Goal: Information Seeking & Learning: Learn about a topic

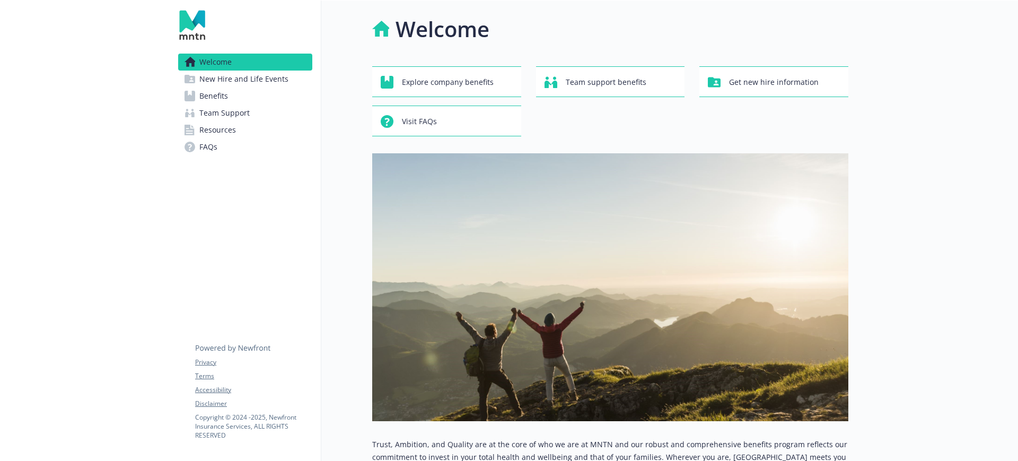
click at [206, 92] on span "Benefits" at bounding box center [213, 95] width 29 height 17
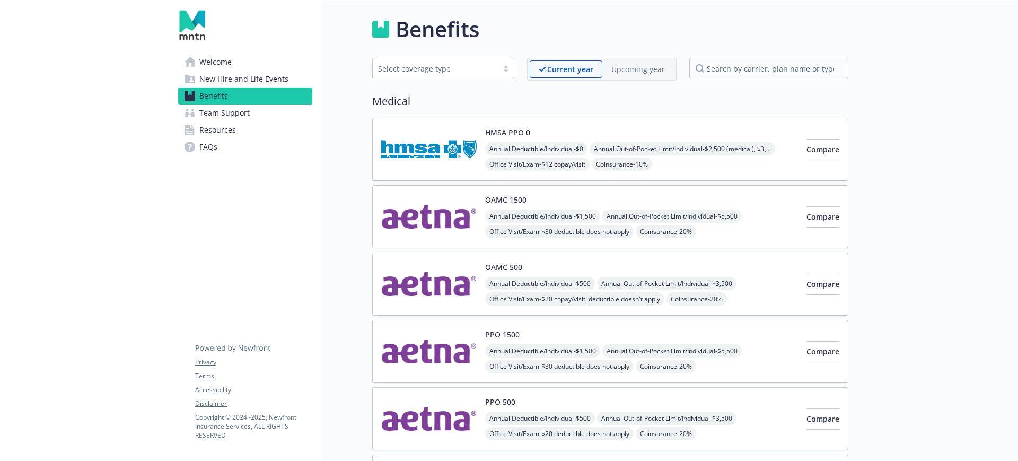
click at [259, 81] on span "New Hire and Life Events" at bounding box center [243, 78] width 89 height 17
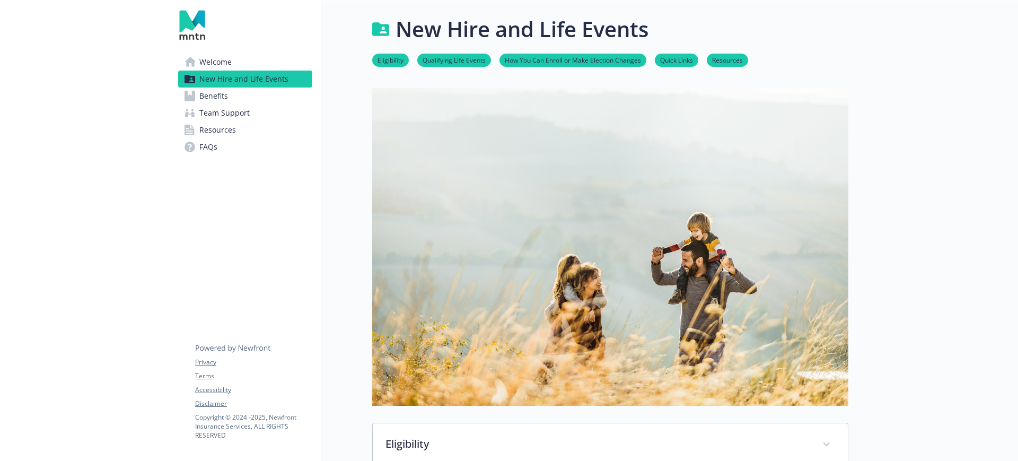
click at [244, 132] on link "Resources" at bounding box center [245, 129] width 134 height 17
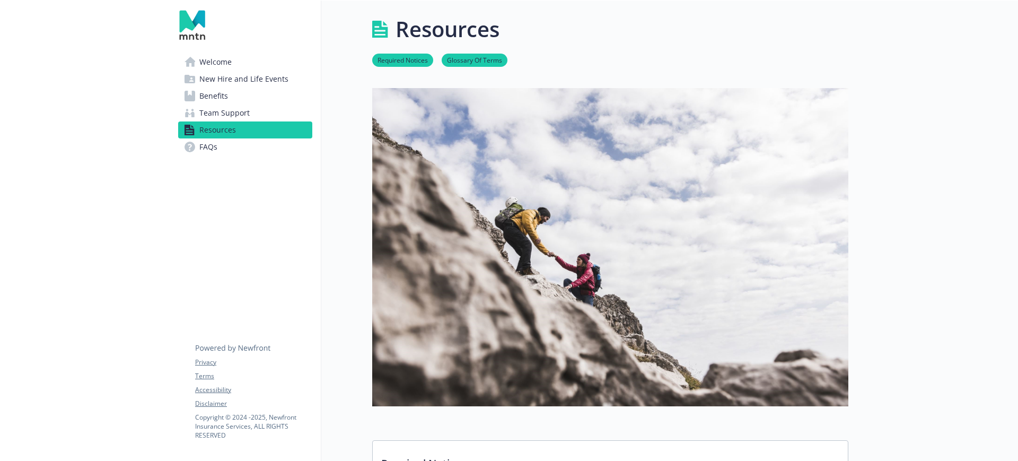
click at [241, 95] on link "Benefits" at bounding box center [245, 95] width 134 height 17
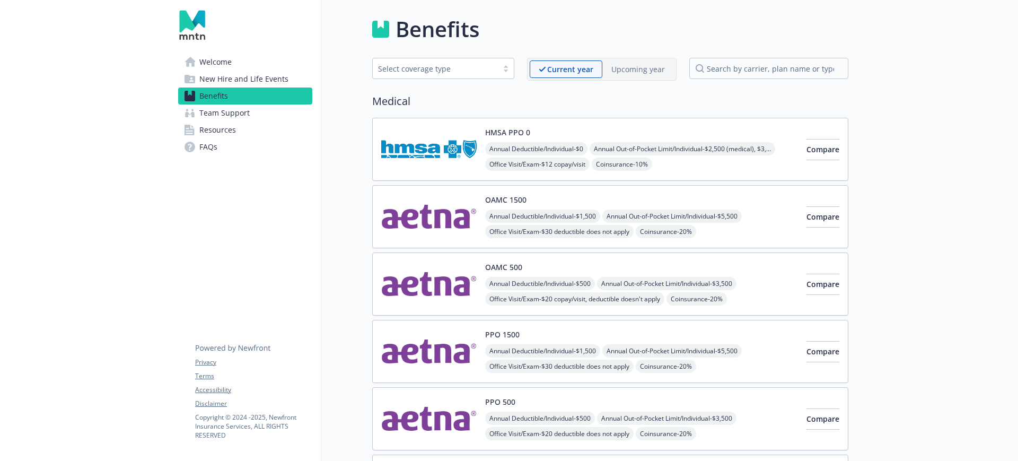
click at [219, 66] on span "Welcome" at bounding box center [215, 62] width 32 height 17
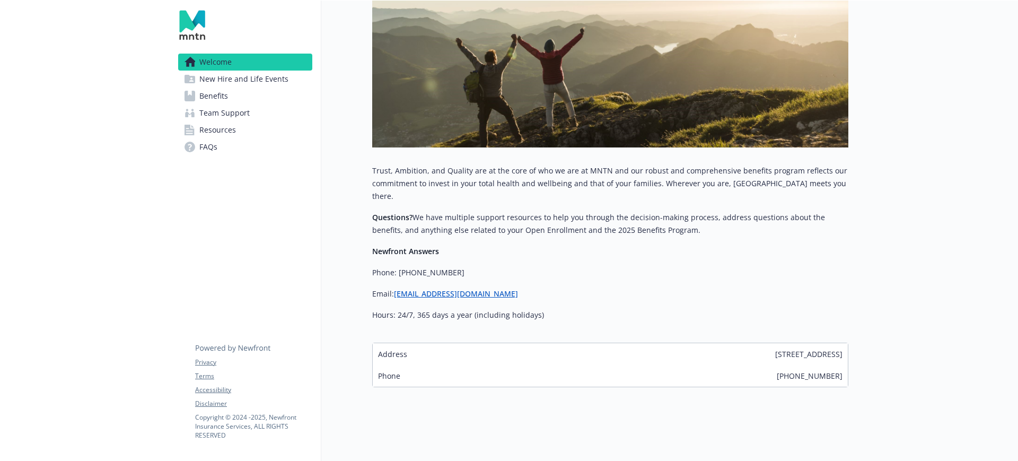
click at [293, 76] on link "New Hire and Life Events" at bounding box center [245, 78] width 134 height 17
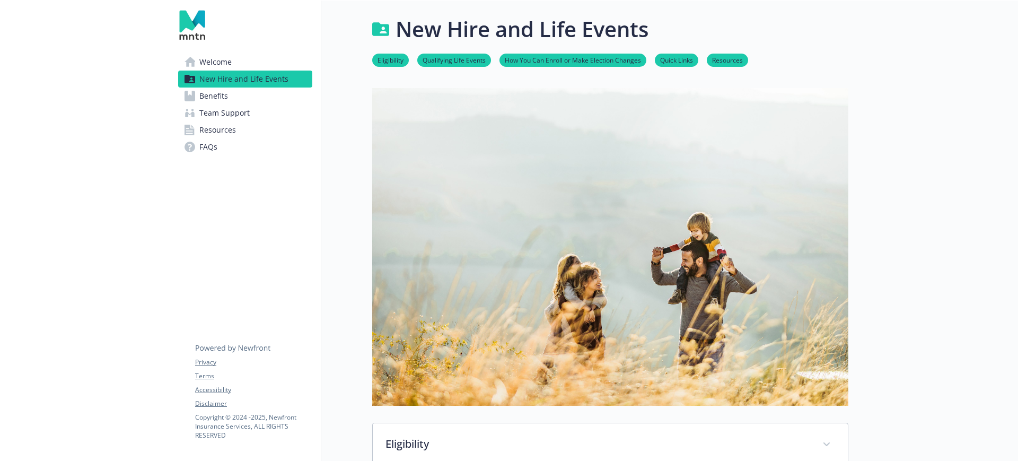
click at [225, 86] on span "New Hire and Life Events" at bounding box center [243, 78] width 89 height 17
click at [231, 99] on link "Benefits" at bounding box center [245, 95] width 134 height 17
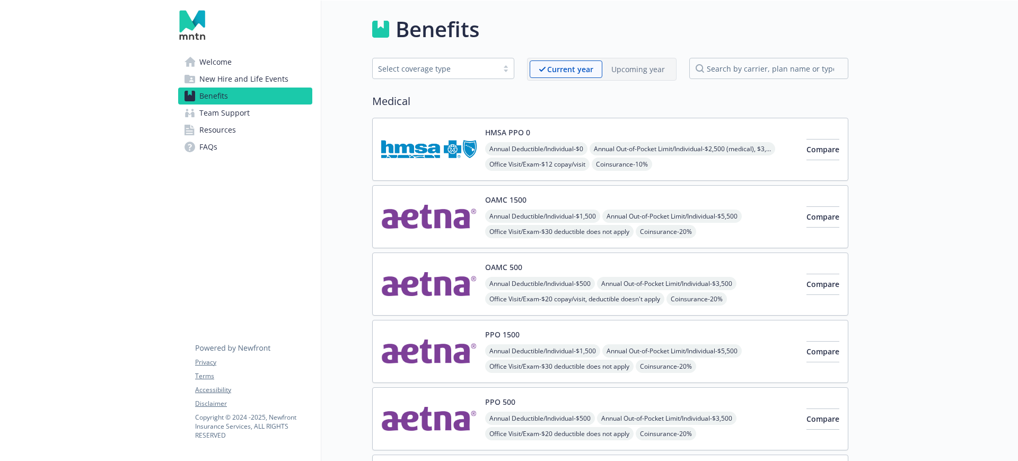
click at [245, 119] on span "Team Support" at bounding box center [224, 112] width 50 height 17
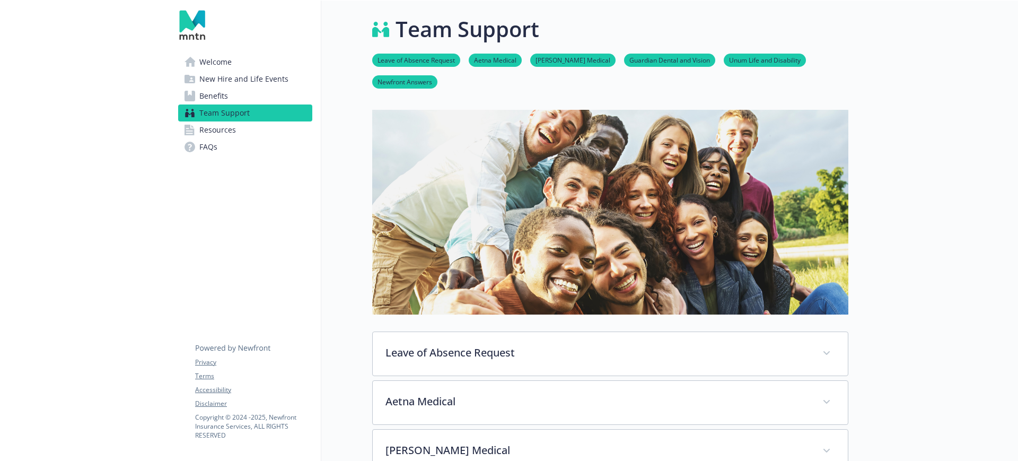
click at [228, 123] on span "Resources" at bounding box center [217, 129] width 37 height 17
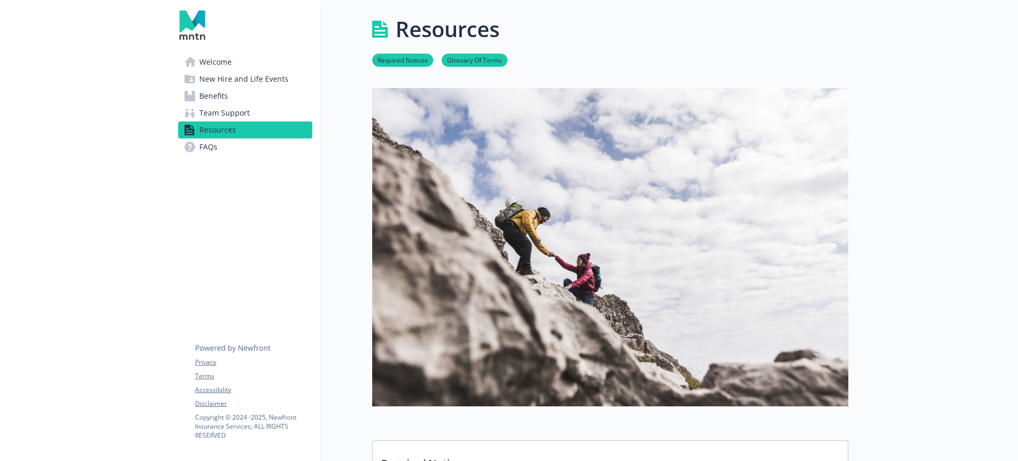
click at [217, 151] on span "FAQs" at bounding box center [208, 146] width 18 height 17
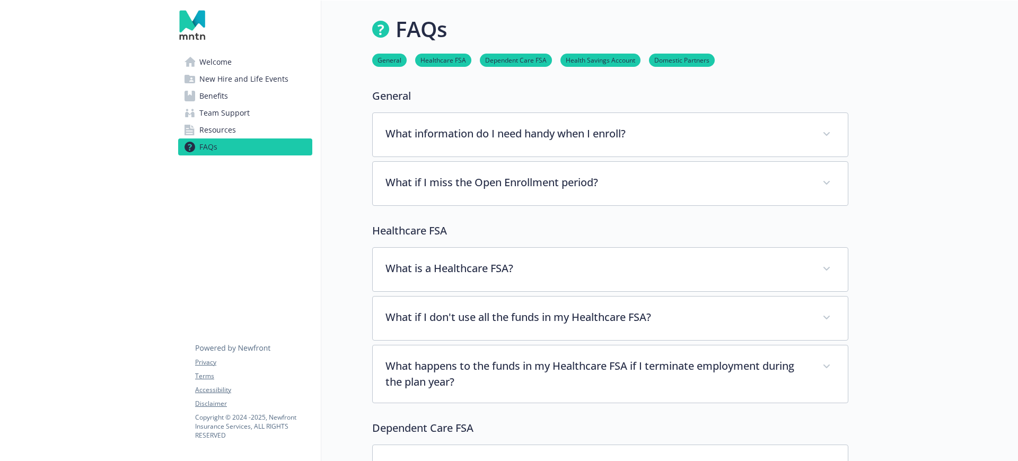
click at [198, 58] on link "Welcome" at bounding box center [245, 62] width 134 height 17
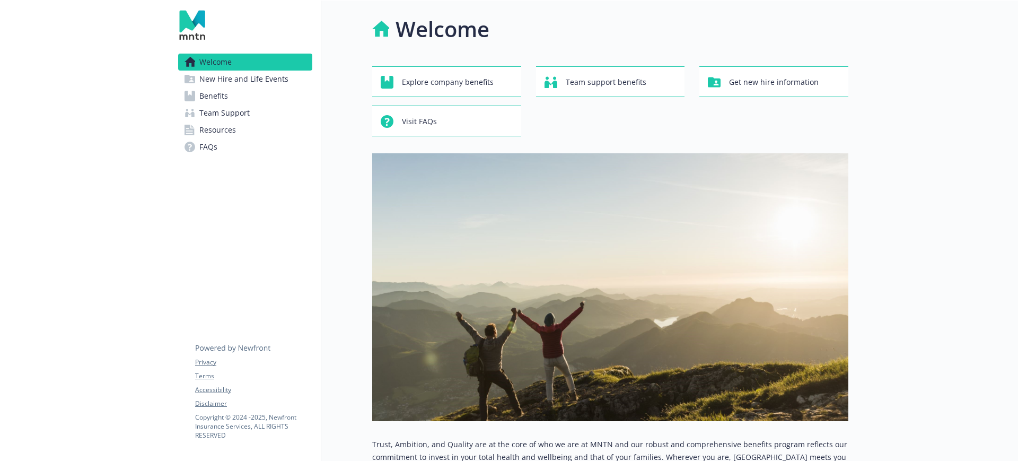
click at [208, 93] on span "Benefits" at bounding box center [213, 95] width 29 height 17
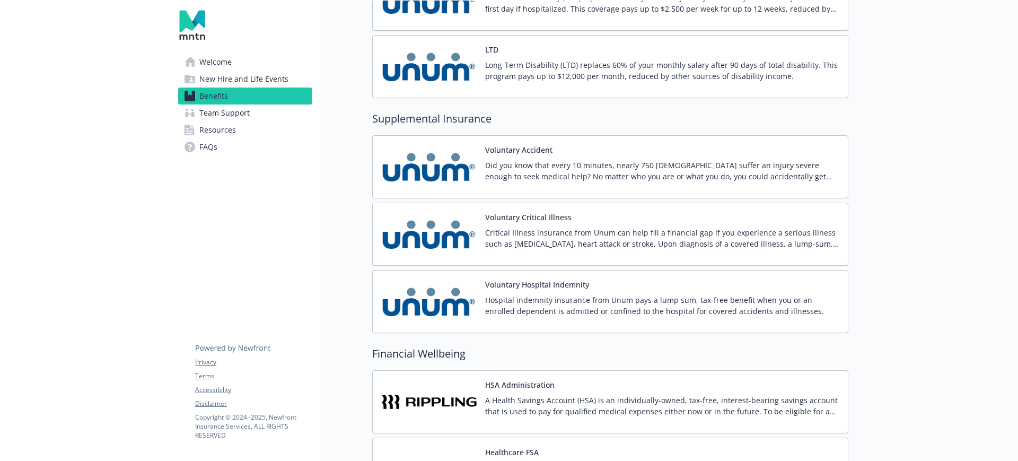
scroll to position [1325, 0]
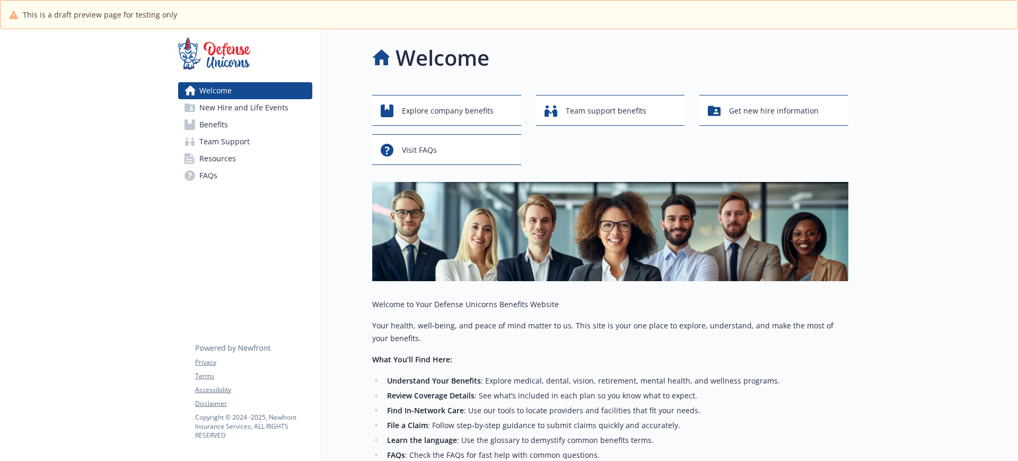
click at [215, 125] on span "Benefits" at bounding box center [213, 124] width 29 height 17
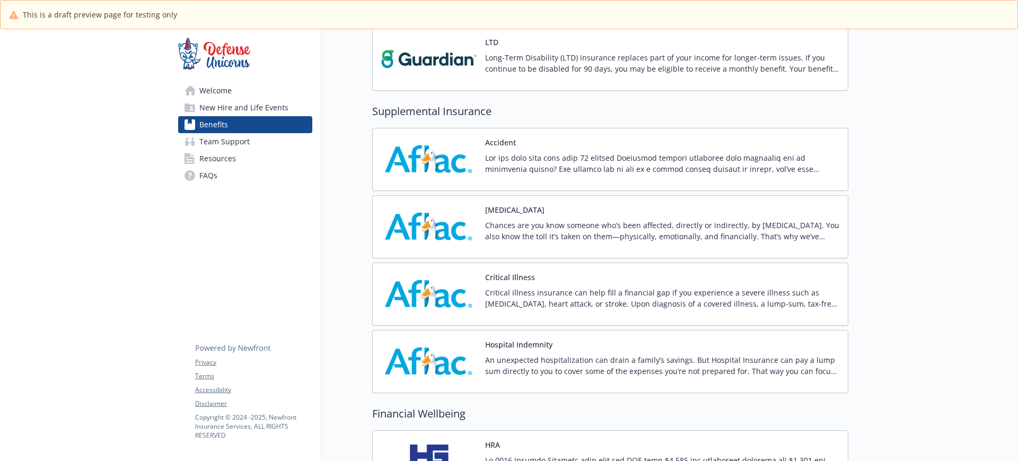
scroll to position [702, 0]
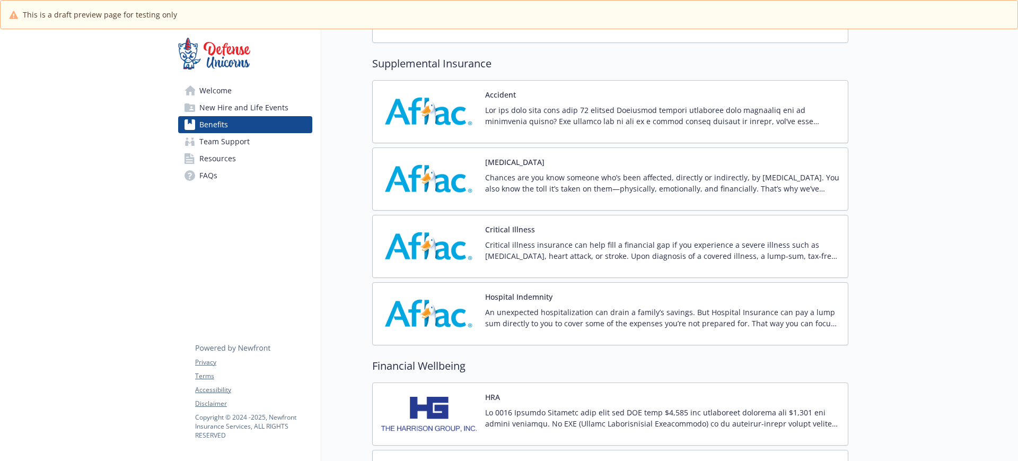
click at [516, 111] on p at bounding box center [662, 115] width 354 height 22
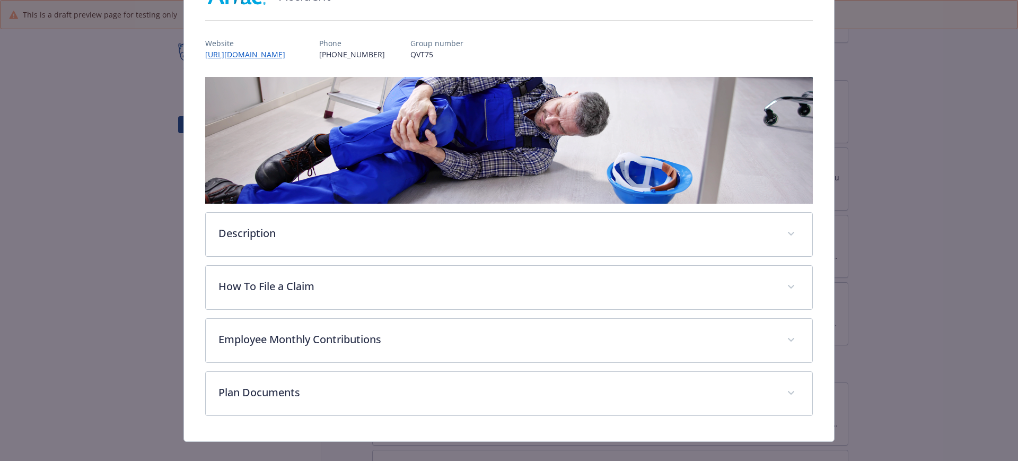
scroll to position [115, 0]
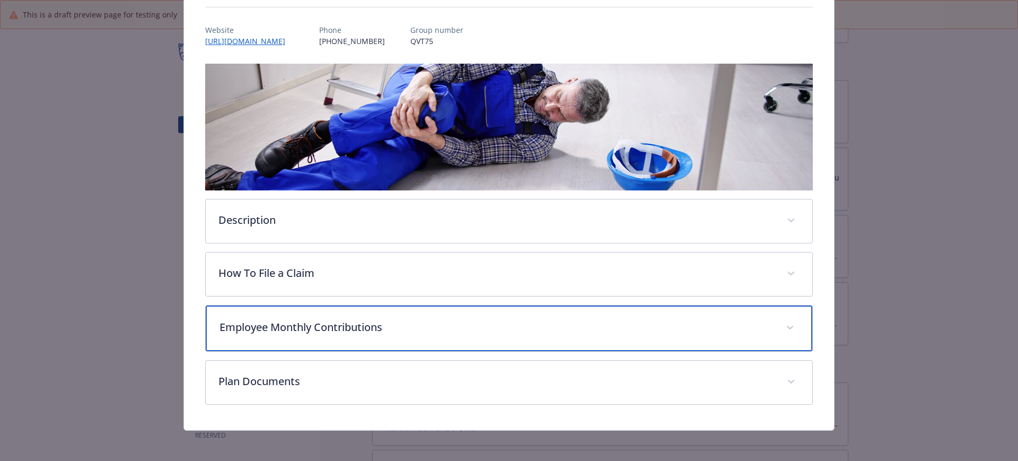
click at [333, 332] on p "Employee Monthly Contributions" at bounding box center [496, 327] width 554 height 16
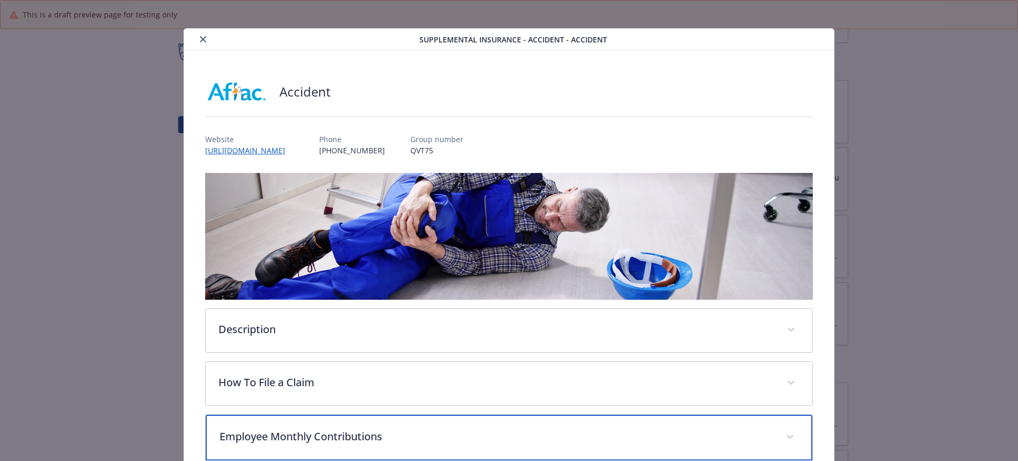
scroll to position [0, 0]
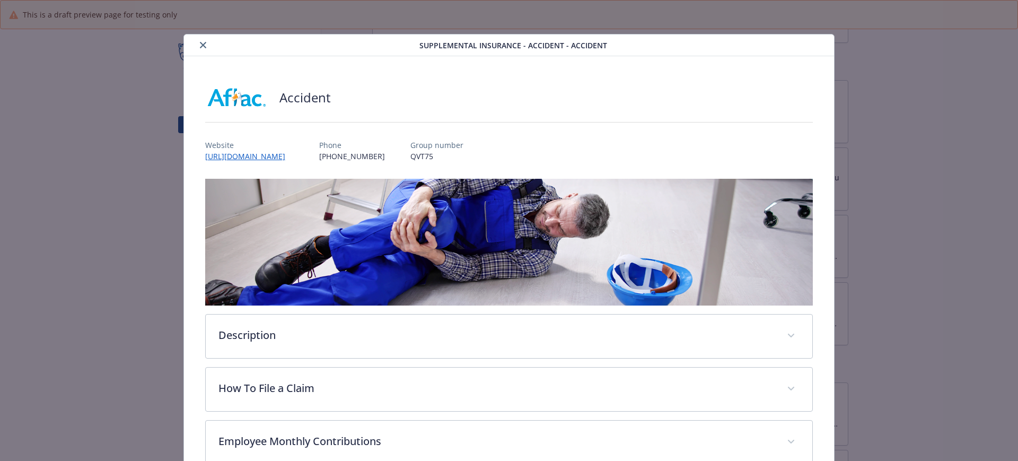
click at [200, 45] on icon "close" at bounding box center [203, 45] width 6 height 6
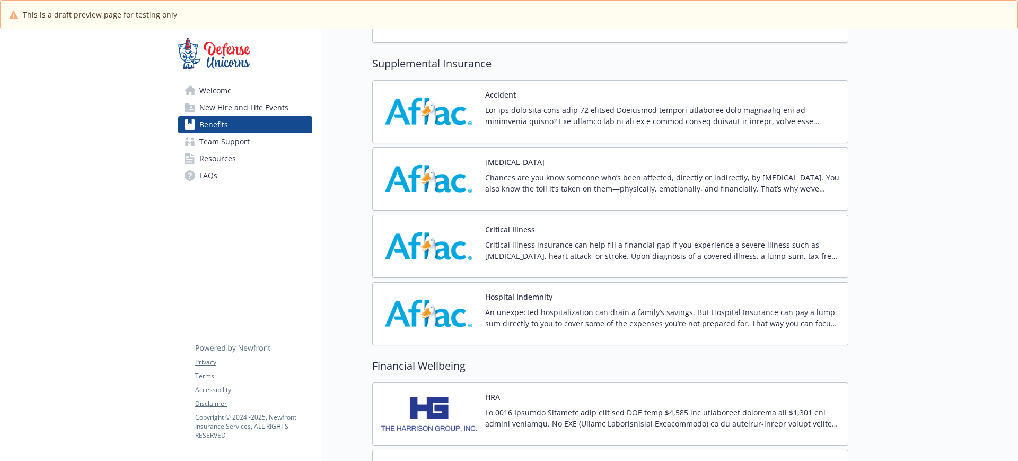
click at [641, 126] on p at bounding box center [662, 115] width 354 height 22
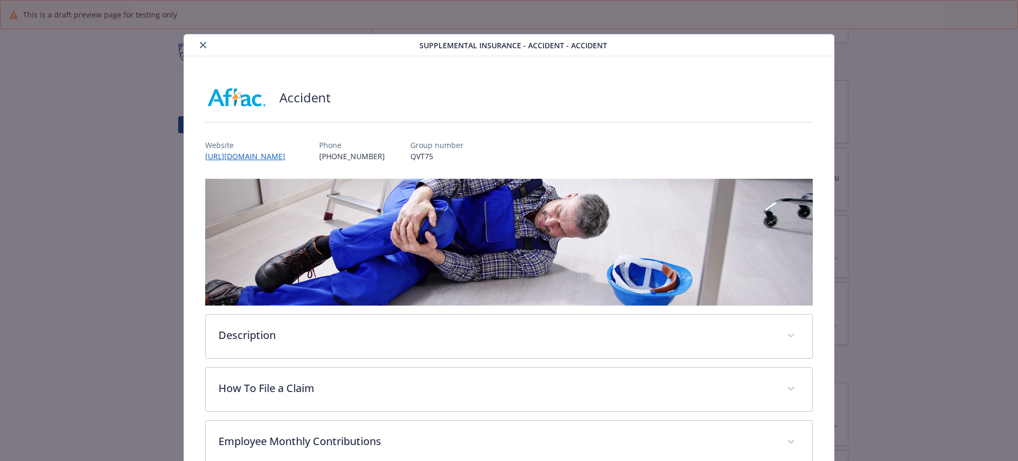
click at [202, 48] on button "close" at bounding box center [203, 45] width 13 height 13
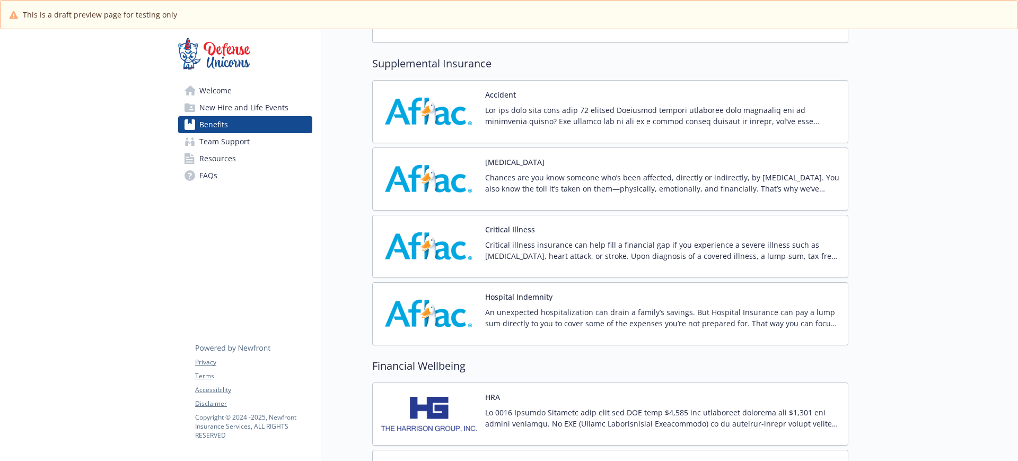
click at [561, 183] on p "Chances are you know someone who’s been affected, directly or indirectly, by [M…" at bounding box center [662, 183] width 354 height 22
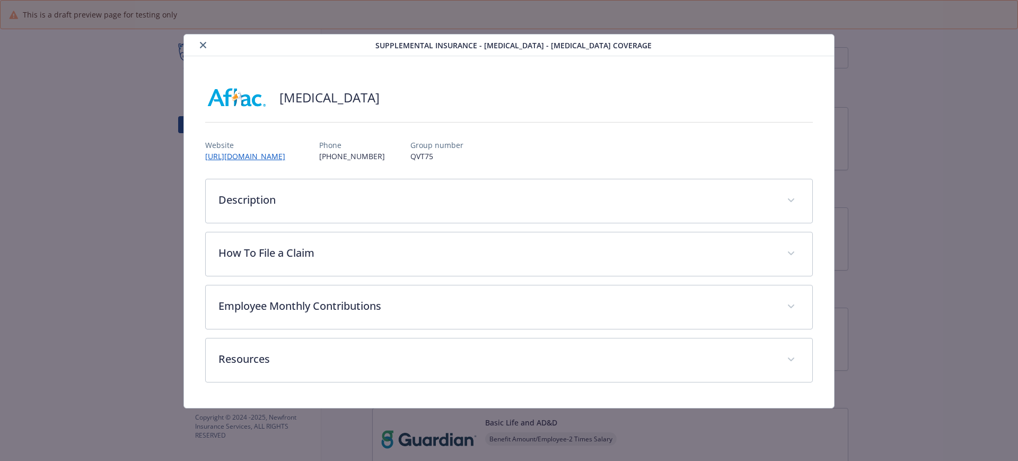
scroll to position [702, 0]
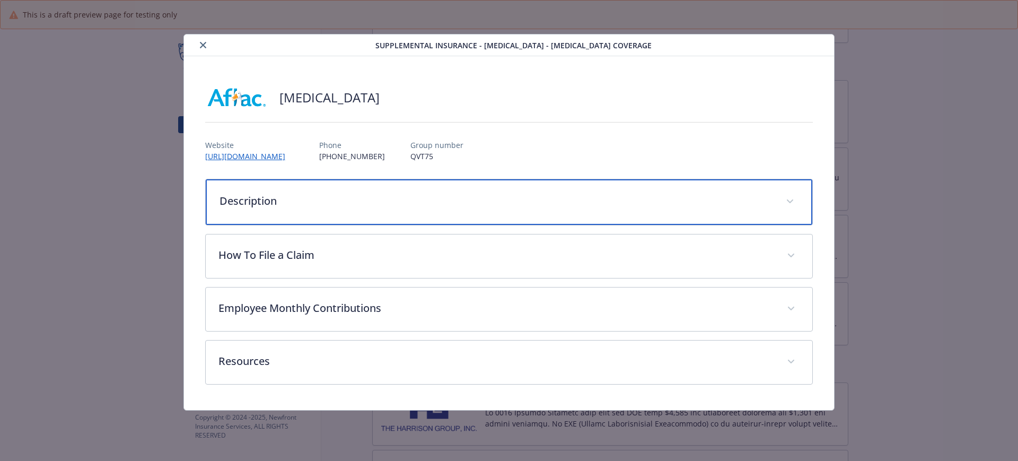
click at [324, 195] on p "Description" at bounding box center [496, 201] width 554 height 16
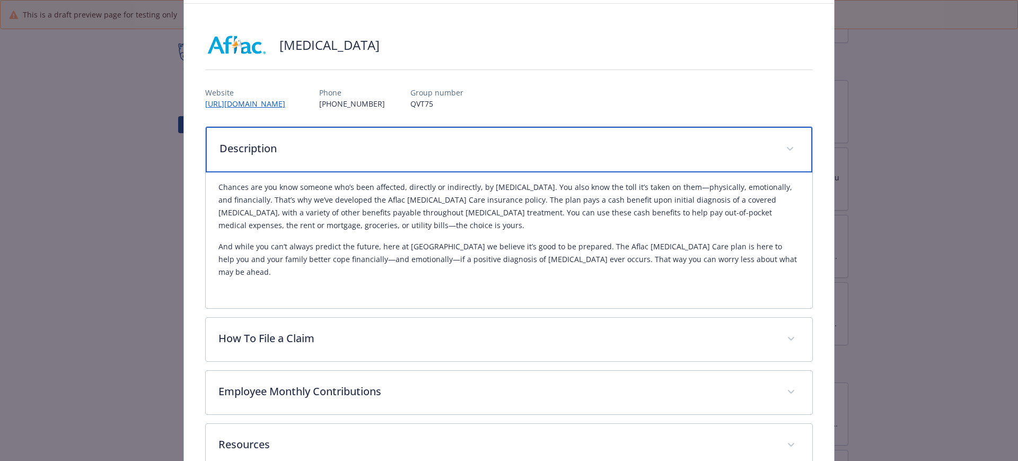
scroll to position [66, 0]
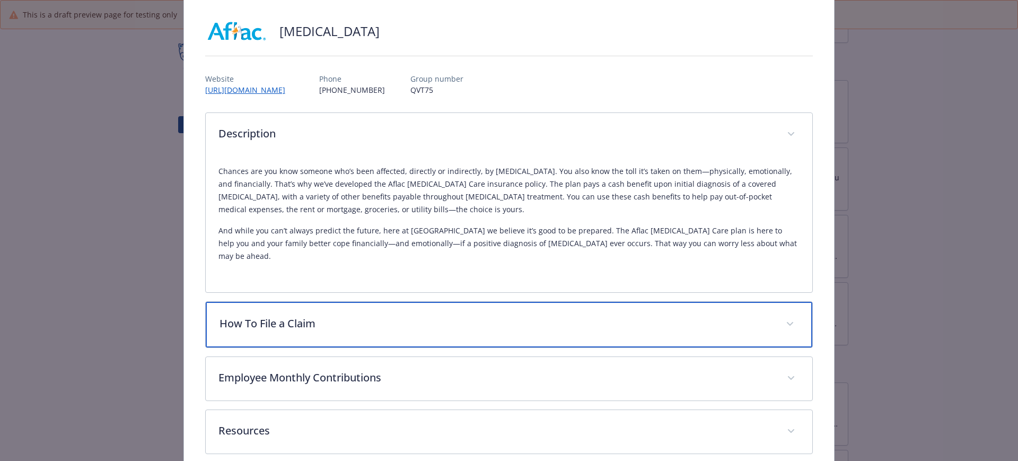
click at [284, 315] on p "How To File a Claim" at bounding box center [496, 323] width 554 height 16
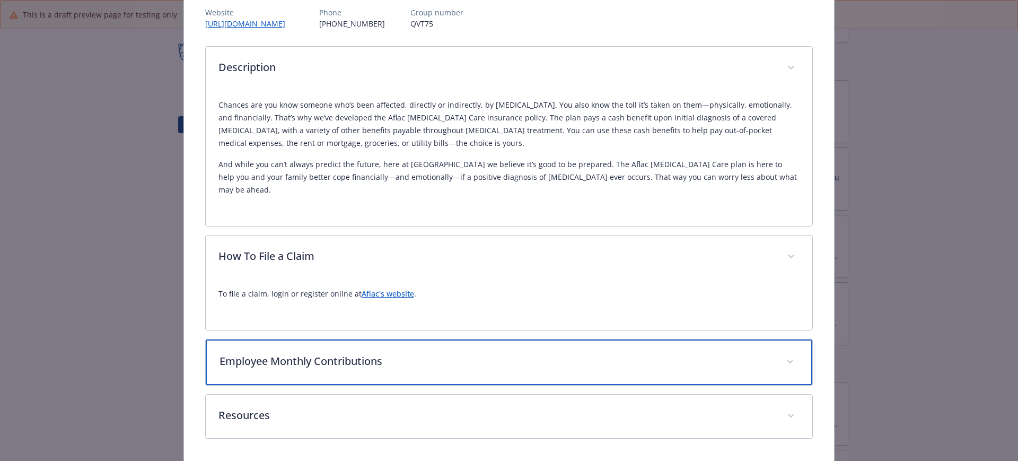
click at [295, 339] on div "Employee Monthly Contributions" at bounding box center [509, 362] width 607 height 46
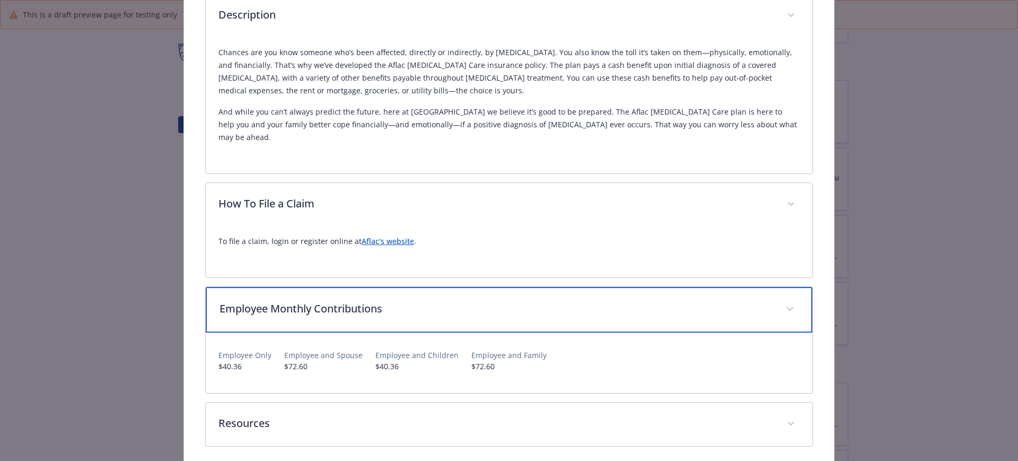
scroll to position [218, 0]
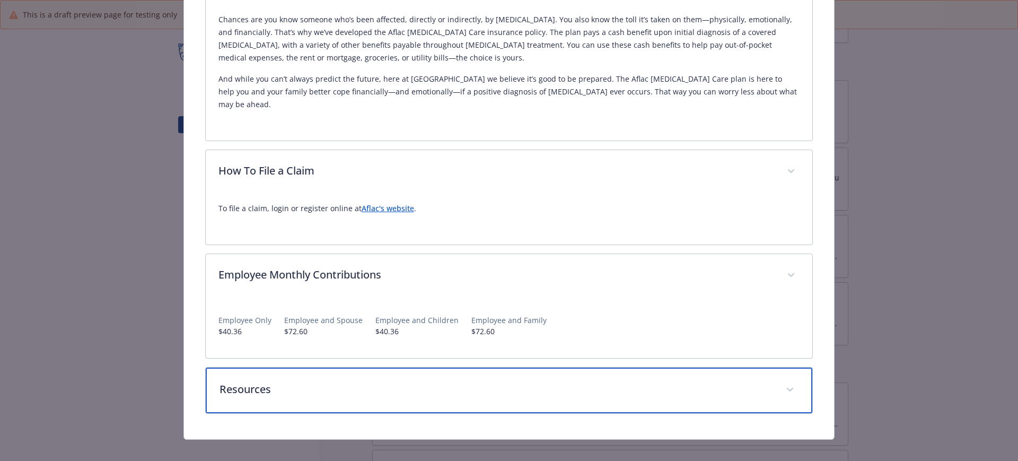
click at [314, 368] on div "Resources" at bounding box center [509, 390] width 607 height 46
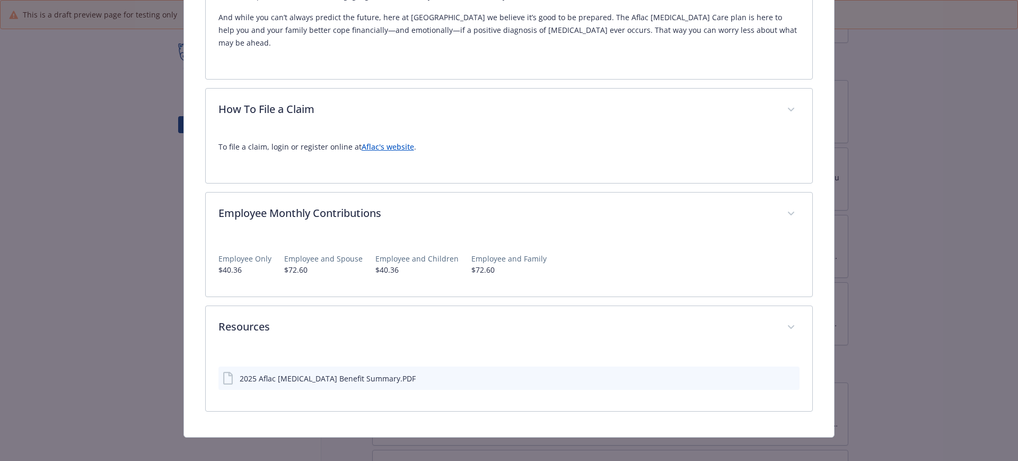
scroll to position [277, 0]
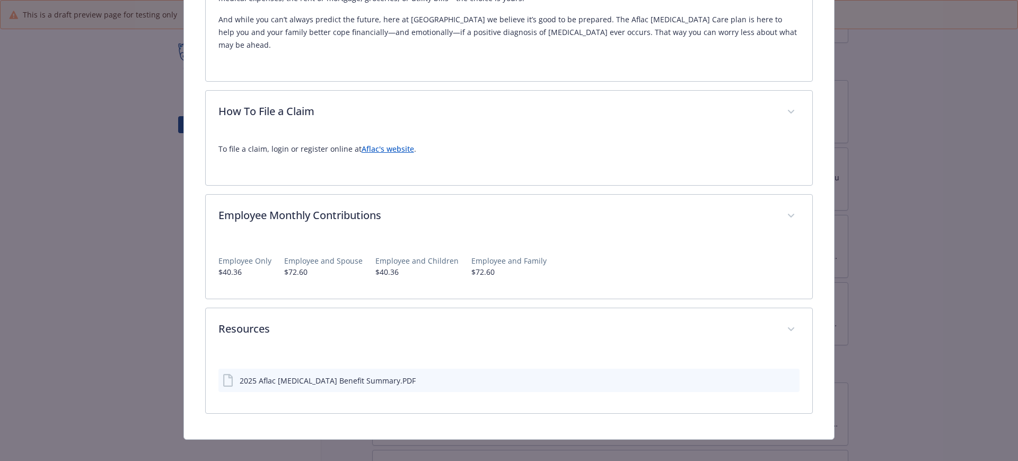
click at [784, 376] on icon "preview file" at bounding box center [789, 379] width 10 height 7
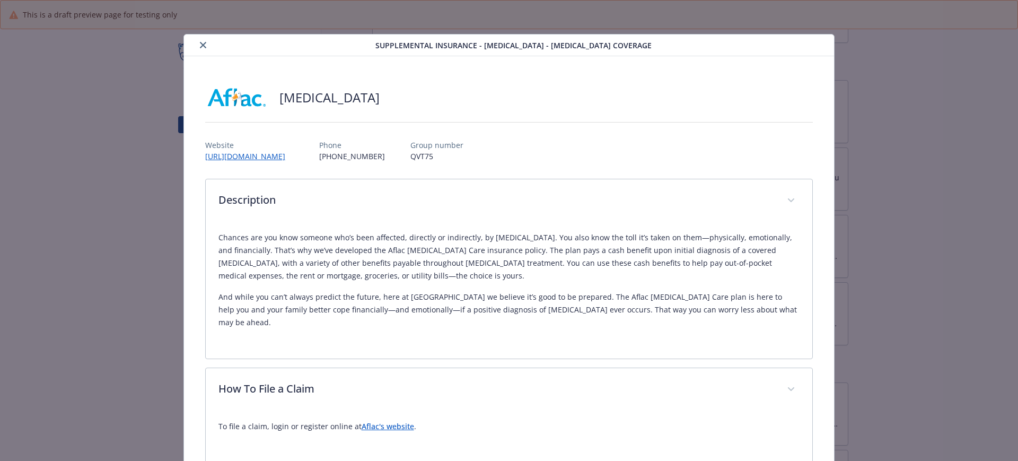
click at [201, 46] on icon "close" at bounding box center [203, 45] width 6 height 6
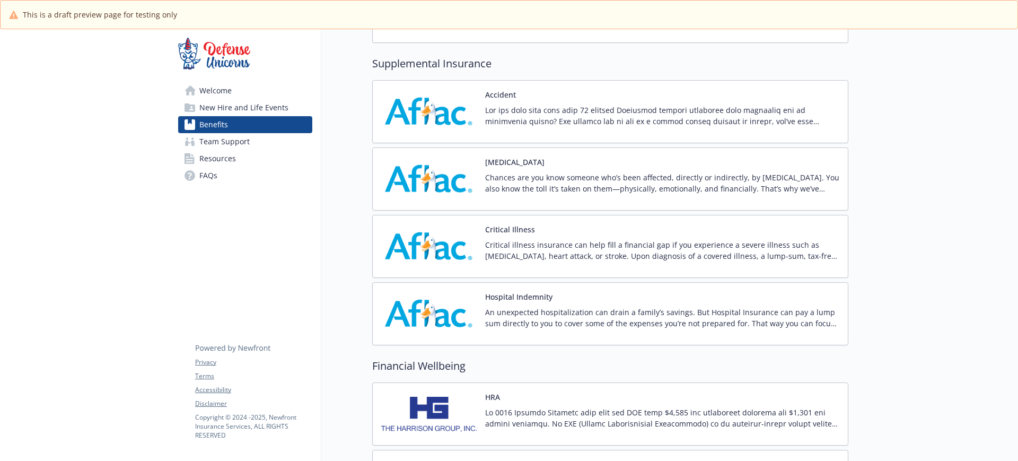
click at [530, 120] on p at bounding box center [662, 115] width 354 height 22
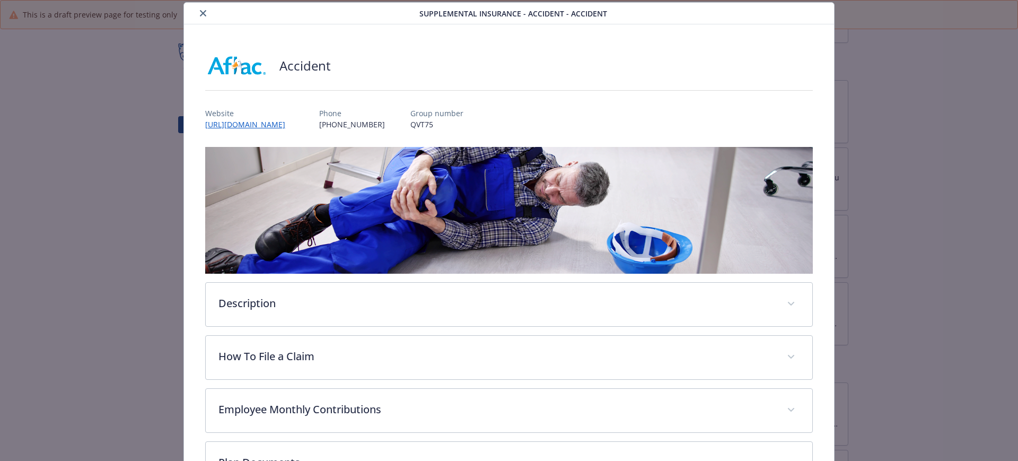
scroll to position [115, 0]
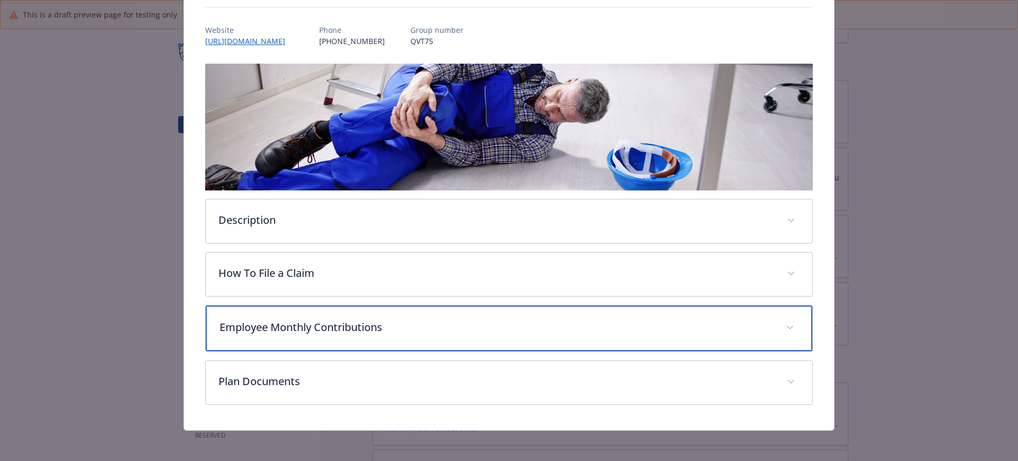
click at [334, 328] on p "Employee Monthly Contributions" at bounding box center [496, 327] width 554 height 16
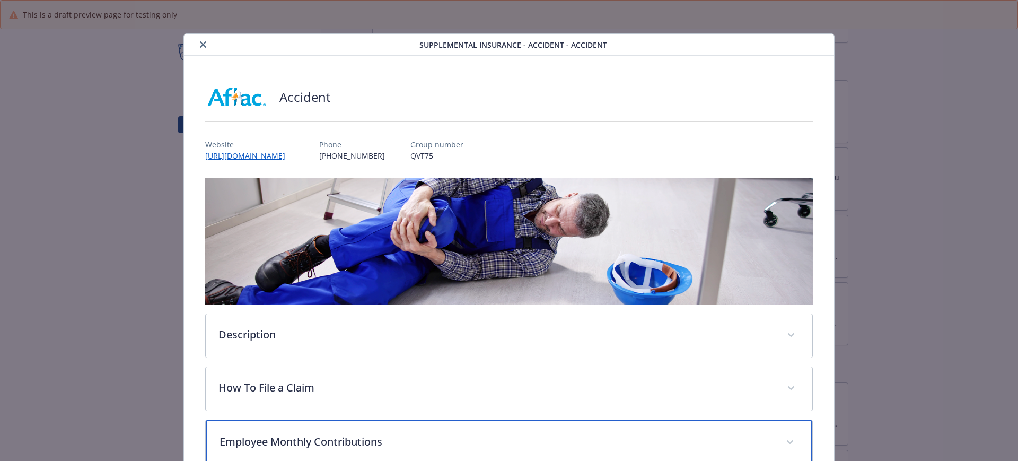
scroll to position [0, 0]
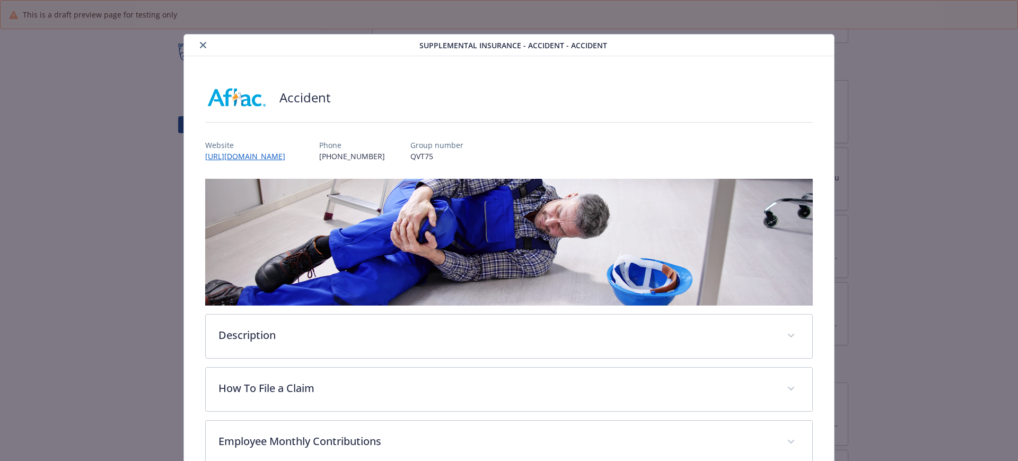
click at [200, 46] on icon "close" at bounding box center [203, 45] width 6 height 6
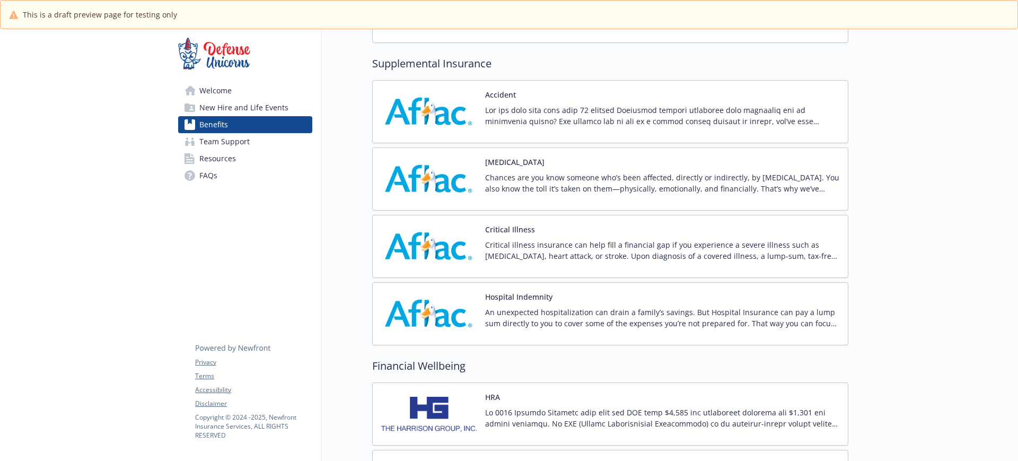
click at [552, 186] on p "Chances are you know someone who’s been affected, directly or indirectly, by [M…" at bounding box center [662, 183] width 354 height 22
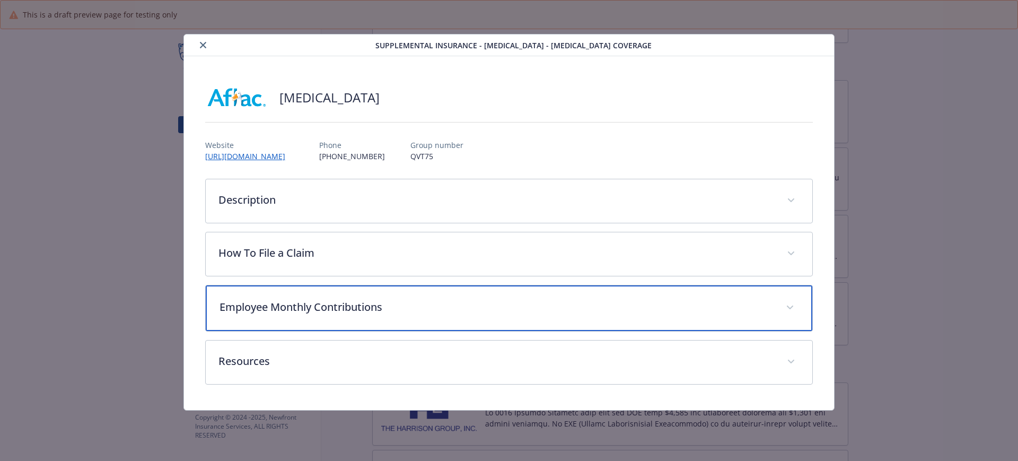
click at [301, 316] on div "Employee Monthly Contributions" at bounding box center [509, 308] width 607 height 46
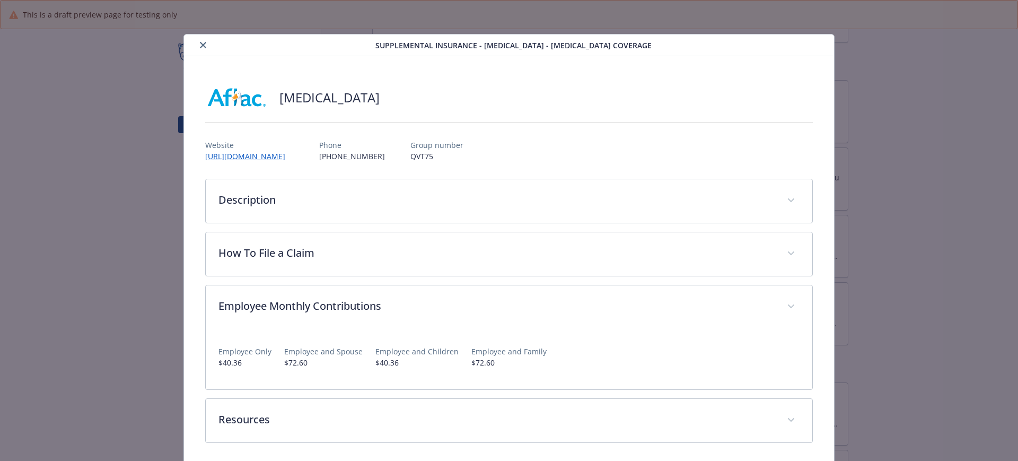
click at [200, 42] on icon "close" at bounding box center [203, 45] width 6 height 6
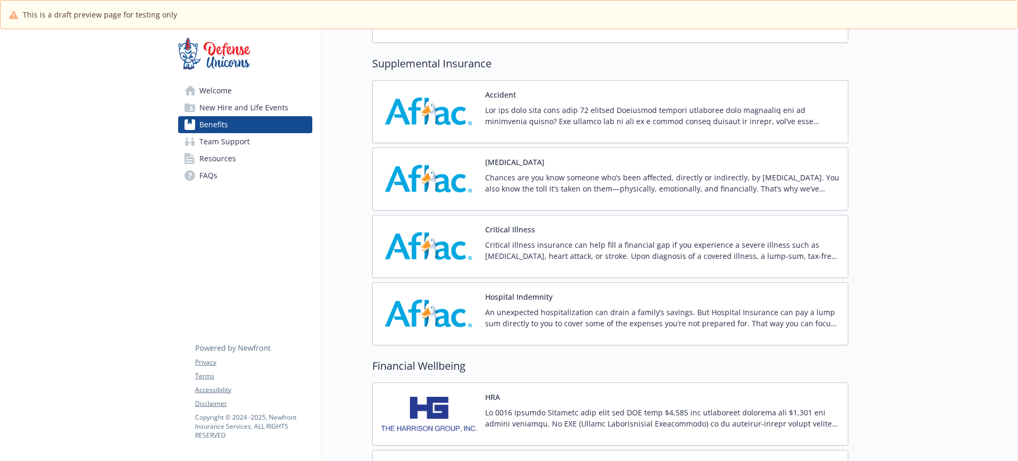
click at [561, 228] on div "Critical Illness Critical illness insurance can help fill a financial gap if yo…" at bounding box center [662, 246] width 354 height 45
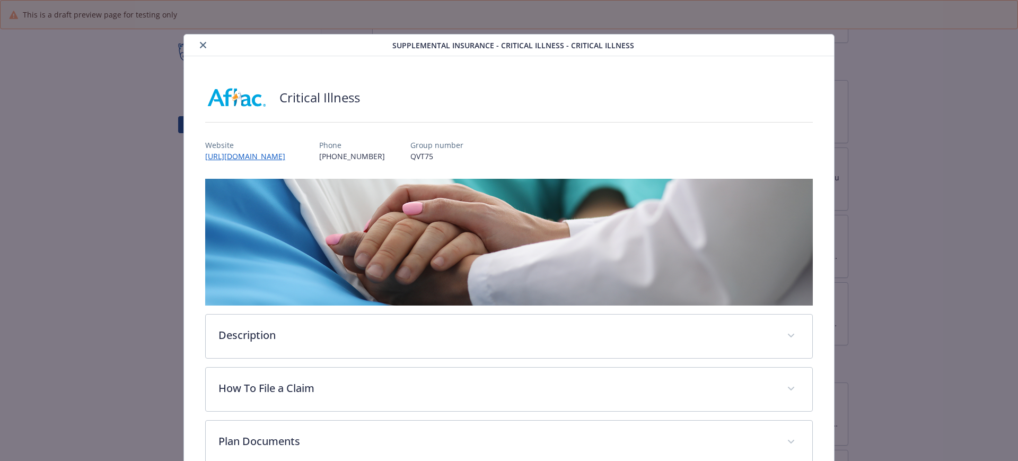
click at [200, 43] on icon "close" at bounding box center [203, 45] width 6 height 6
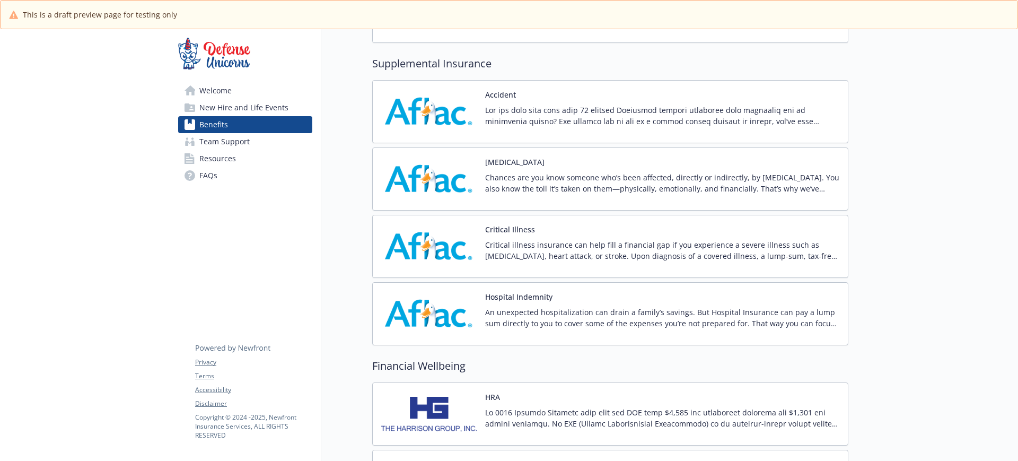
click at [528, 301] on button "Hospital Indemnity" at bounding box center [518, 296] width 67 height 11
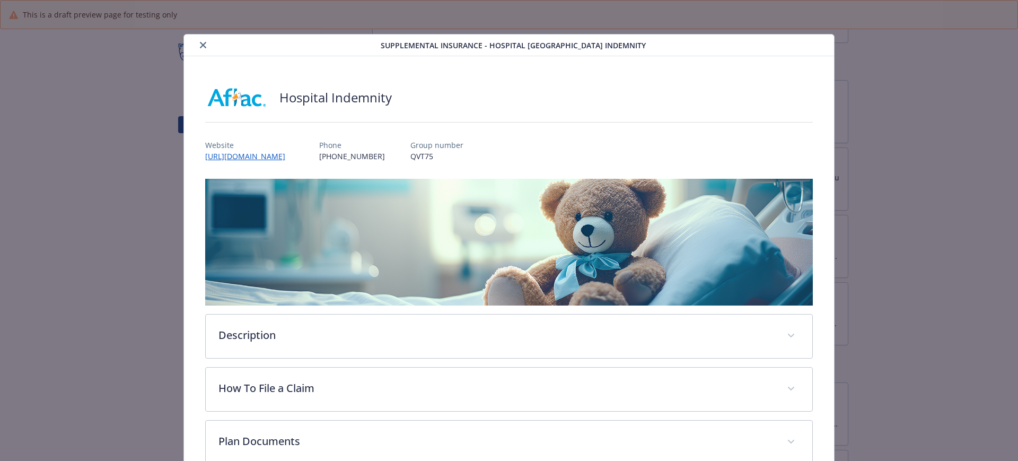
click at [200, 47] on icon "close" at bounding box center [203, 45] width 6 height 6
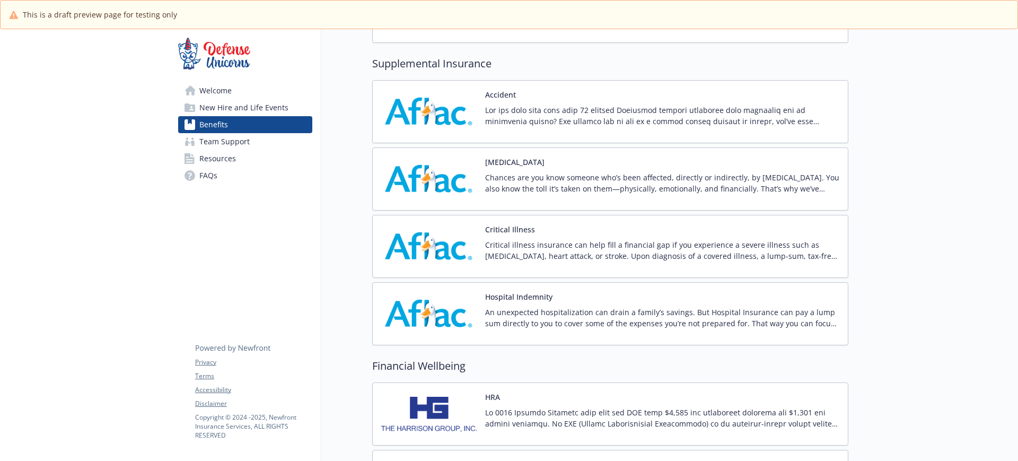
click at [535, 260] on p "Critical illness insurance can help fill a financial gap if you experience a se…" at bounding box center [662, 250] width 354 height 22
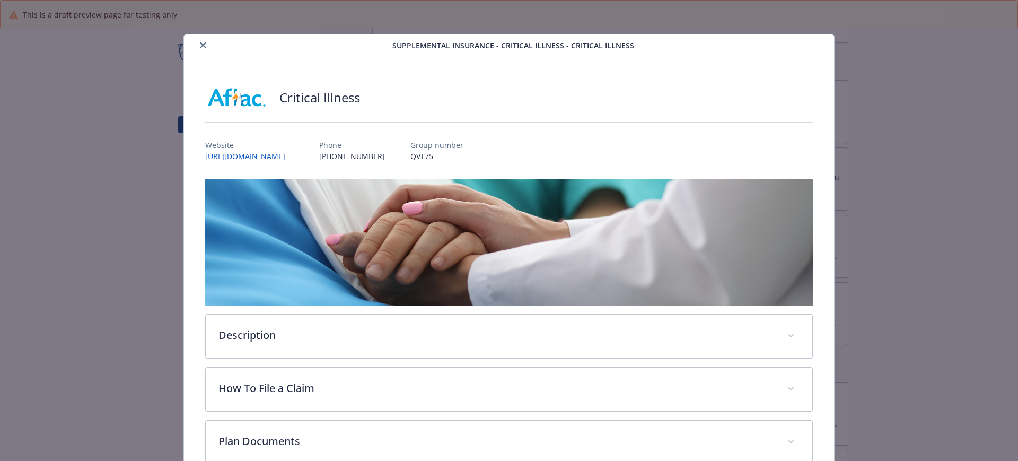
click at [201, 43] on icon "close" at bounding box center [203, 45] width 6 height 6
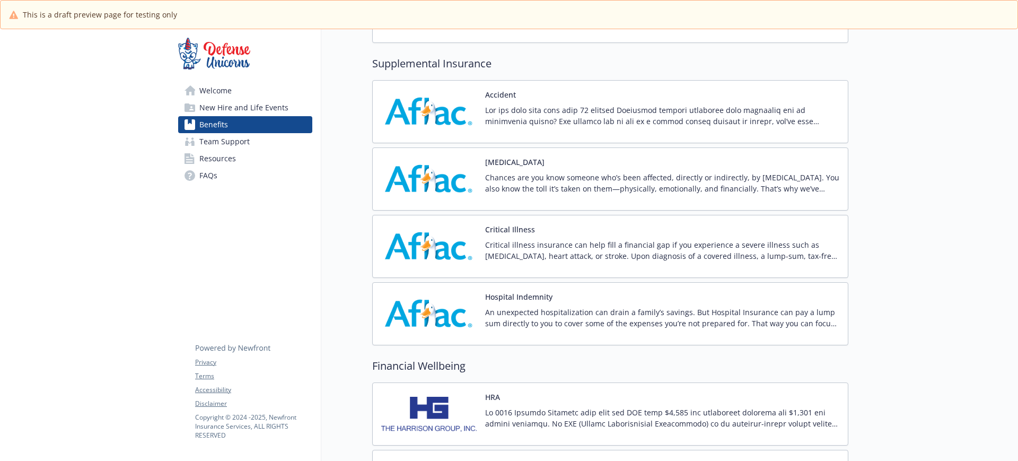
click at [548, 293] on button "Hospital Indemnity" at bounding box center [518, 296] width 67 height 11
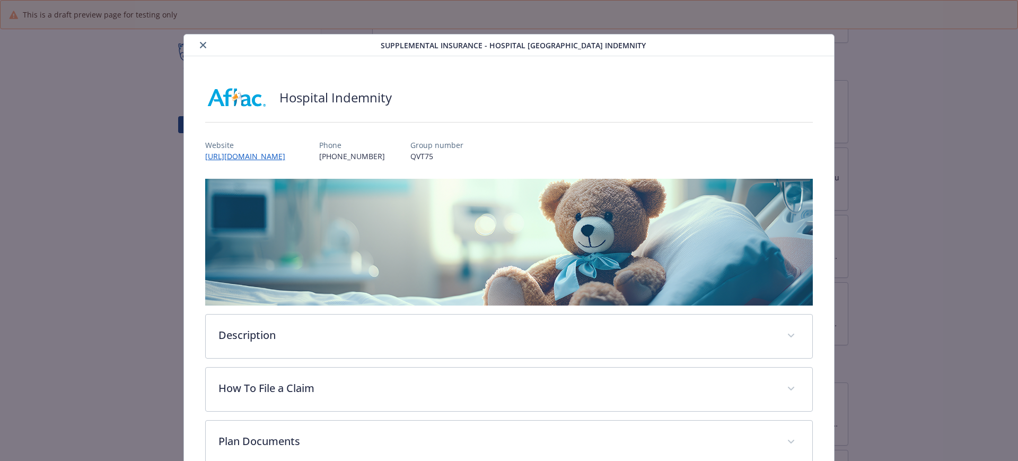
click at [204, 47] on icon "close" at bounding box center [203, 45] width 6 height 6
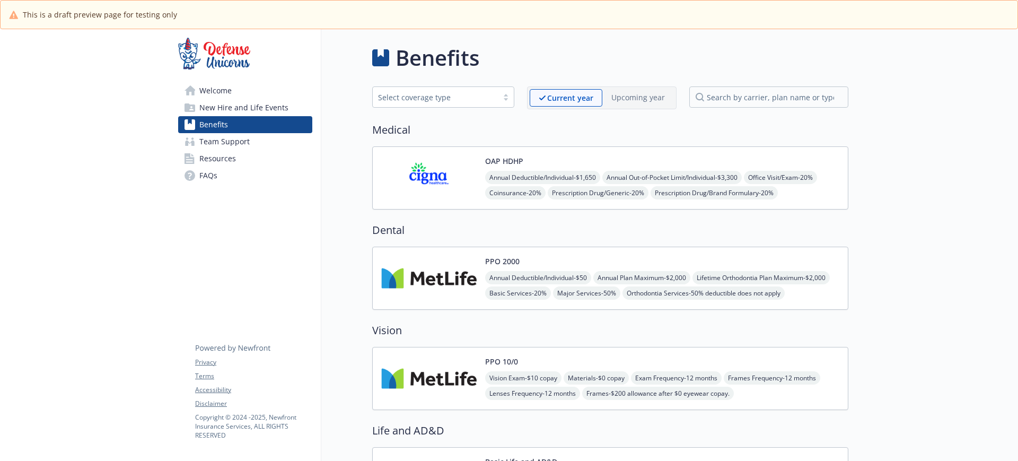
click at [214, 124] on span "Benefits" at bounding box center [213, 124] width 29 height 17
